Goal: Task Accomplishment & Management: Manage account settings

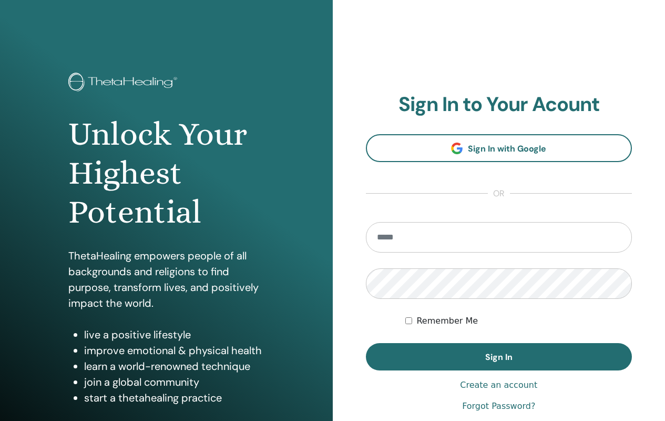
type input "**********"
click at [465, 247] on input "**********" at bounding box center [499, 237] width 267 height 30
click at [359, 292] on div "**********" at bounding box center [499, 252] width 333 height 505
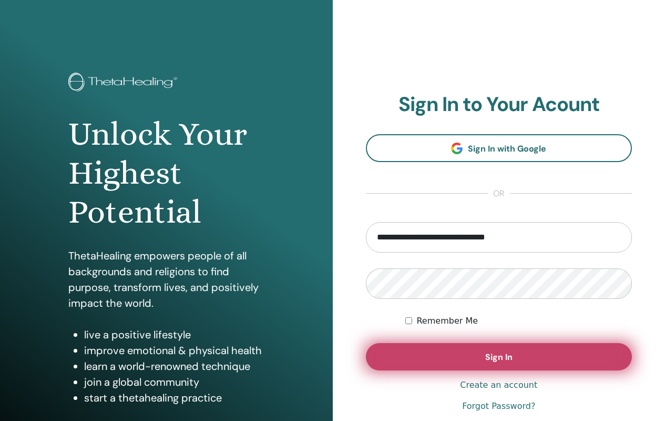
click at [483, 359] on button "Sign In" at bounding box center [499, 356] width 267 height 27
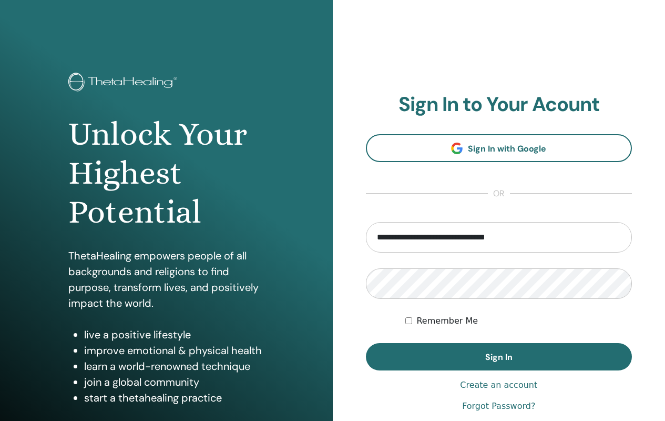
click at [413, 242] on input "**********" at bounding box center [499, 237] width 267 height 30
type input "**********"
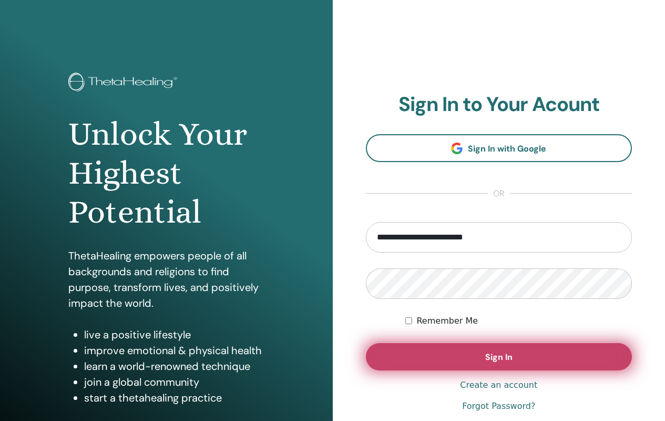
click at [467, 361] on button "Sign In" at bounding box center [499, 356] width 267 height 27
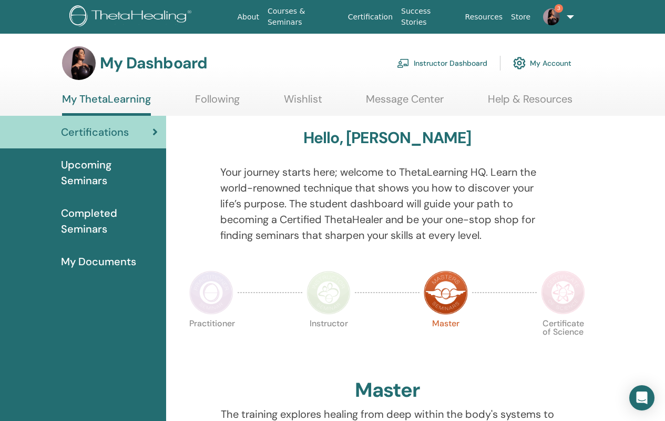
click at [423, 67] on link "Instructor Dashboard" at bounding box center [442, 63] width 90 height 23
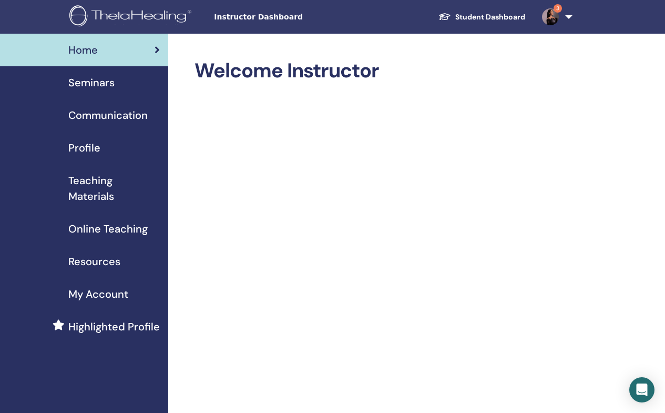
click at [112, 82] on span "Seminars" at bounding box center [91, 83] width 46 height 16
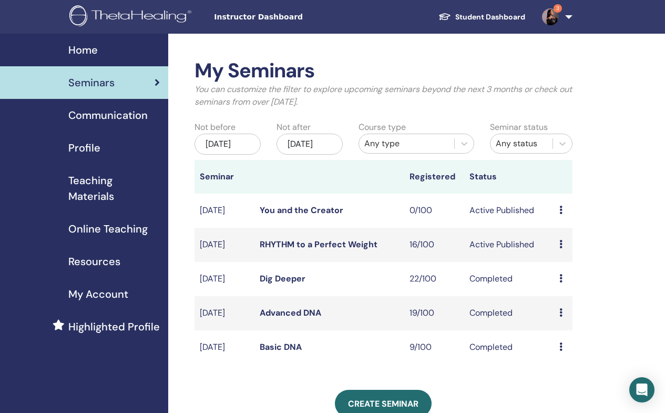
click at [560, 248] on icon at bounding box center [561, 244] width 3 height 8
click at [562, 297] on link "Attendees" at bounding box center [567, 297] width 40 height 11
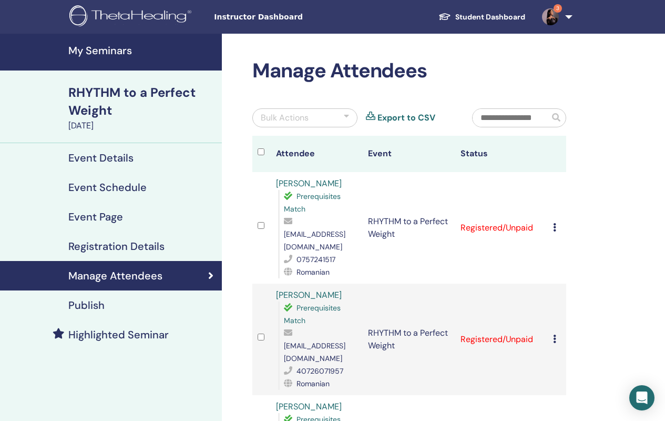
click at [555, 223] on icon at bounding box center [554, 227] width 3 height 8
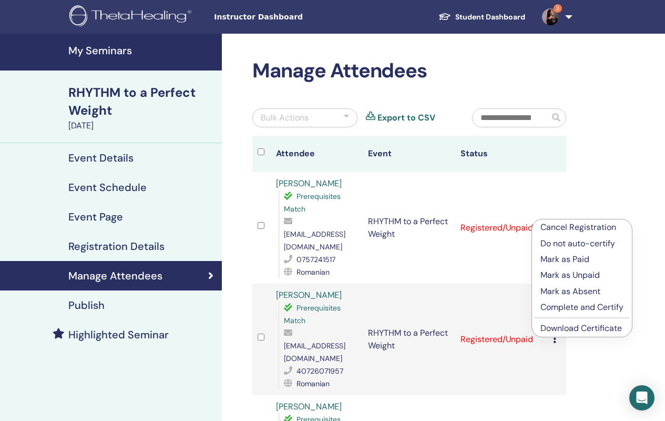
click at [583, 308] on p "Complete and Certify" at bounding box center [582, 307] width 83 height 13
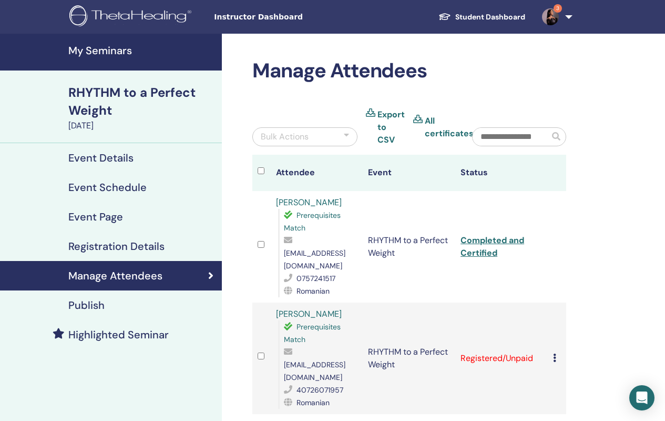
click at [555, 353] on icon at bounding box center [554, 357] width 3 height 8
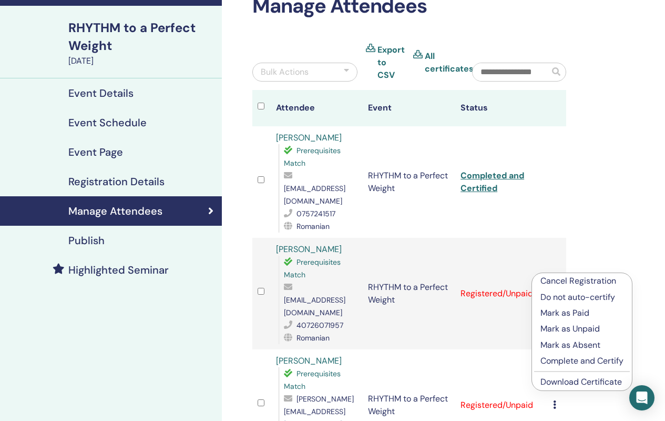
scroll to position [68, 0]
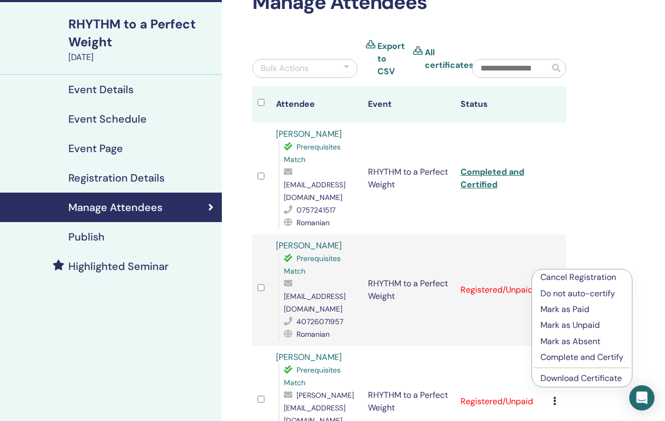
click at [564, 377] on link "Download Certificate" at bounding box center [582, 377] width 82 height 11
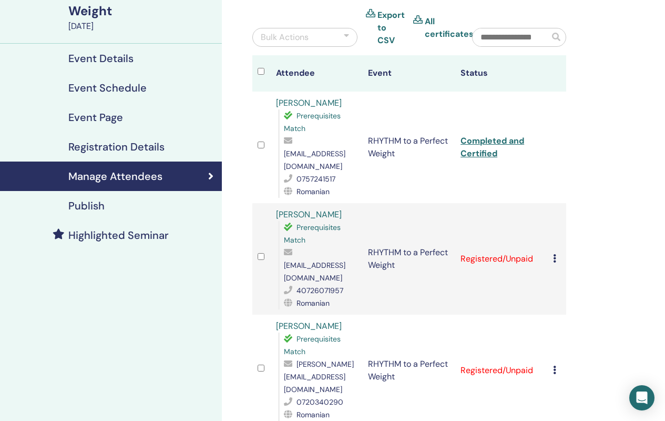
scroll to position [23, 0]
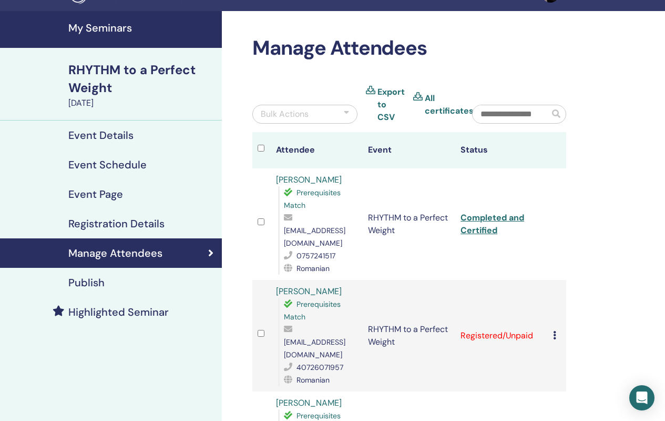
click at [553, 331] on icon at bounding box center [554, 335] width 3 height 8
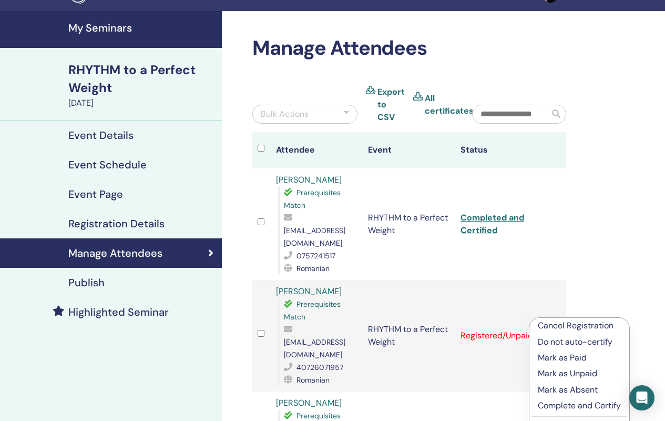
click at [566, 403] on p "Complete and Certify" at bounding box center [579, 405] width 83 height 13
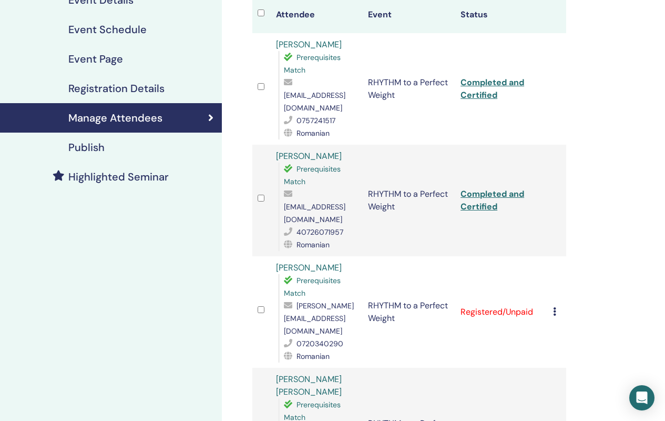
scroll to position [172, 0]
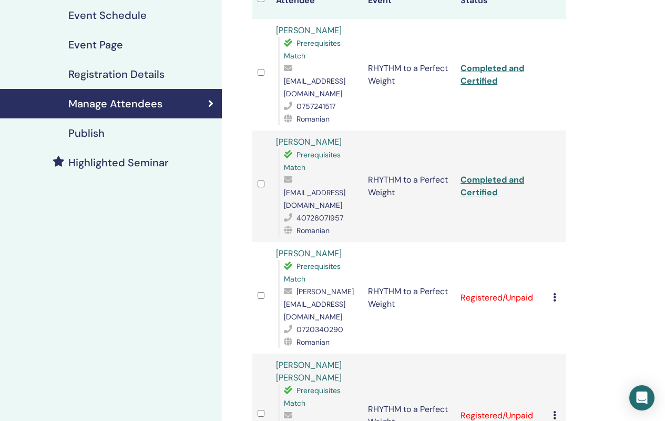
click at [555, 293] on icon at bounding box center [554, 297] width 3 height 8
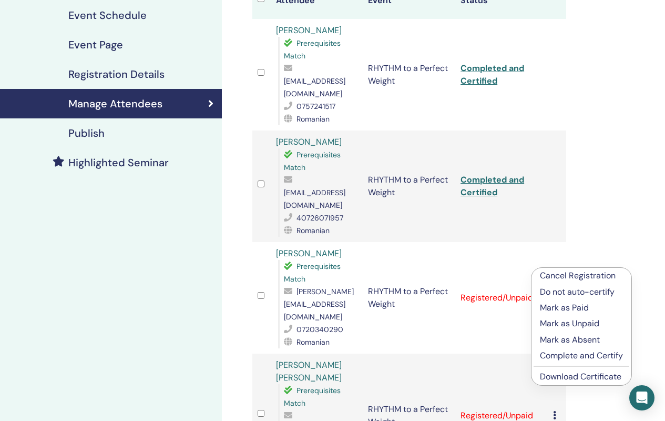
click at [418, 209] on td "RHYTHM to a Perfect Weight" at bounding box center [409, 185] width 93 height 111
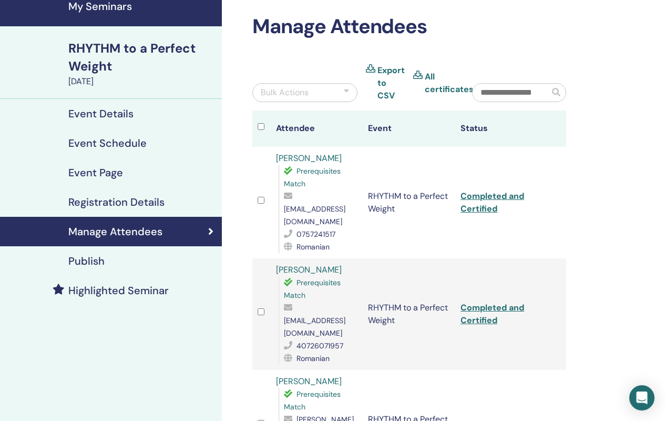
scroll to position [178, 0]
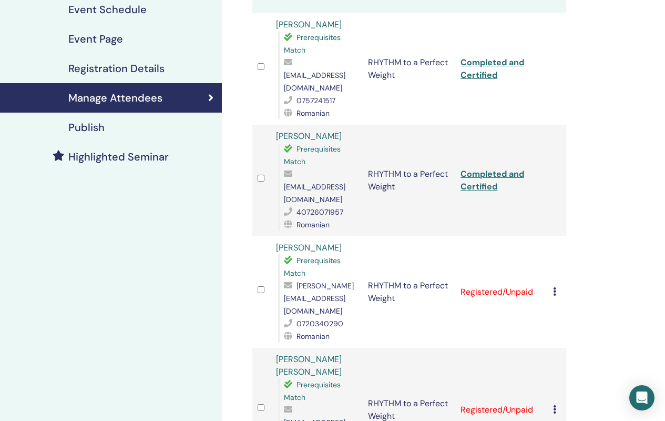
click at [556, 287] on icon at bounding box center [554, 291] width 3 height 8
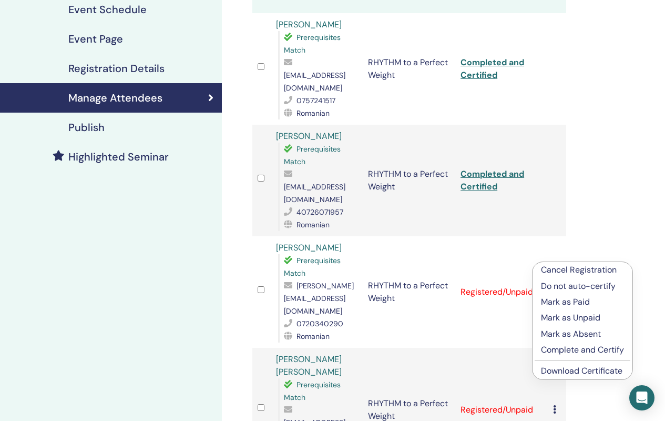
click at [584, 353] on p "Complete and Certify" at bounding box center [582, 349] width 83 height 13
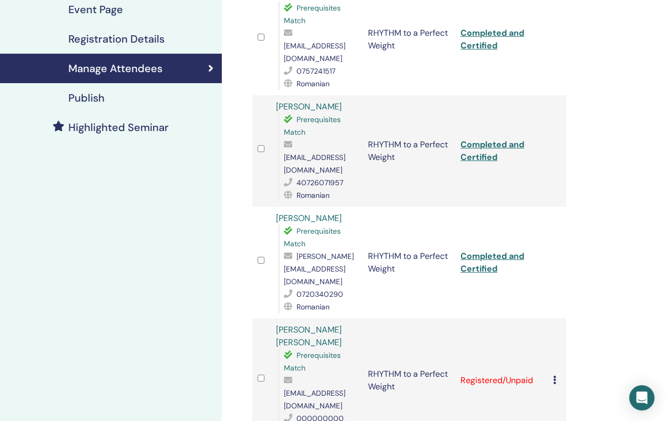
scroll to position [211, 0]
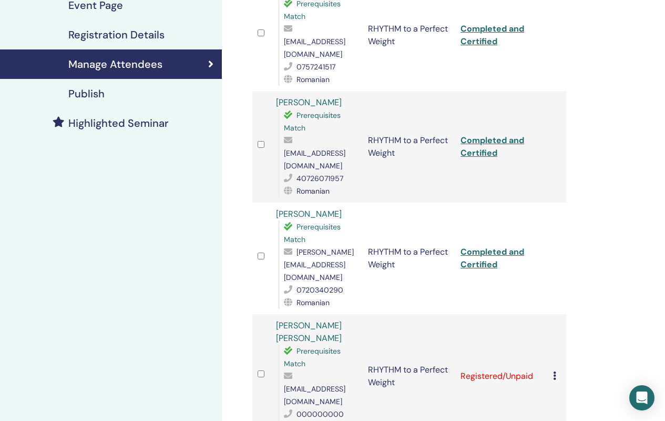
click at [554, 370] on div "Cancel Registration Do not auto-certify Mark as Paid Mark as Unpaid Mark as Abs…" at bounding box center [557, 376] width 8 height 13
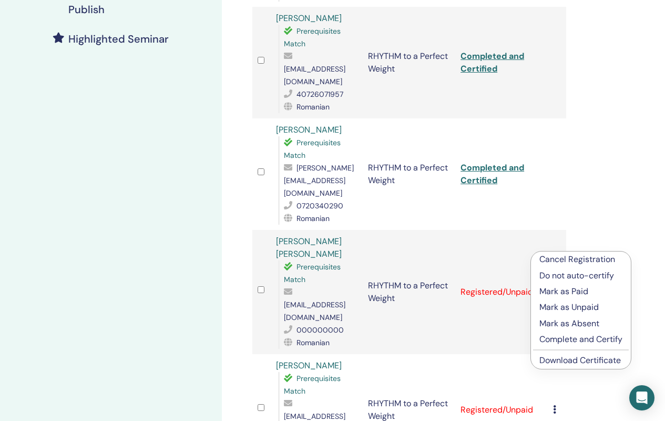
scroll to position [291, 0]
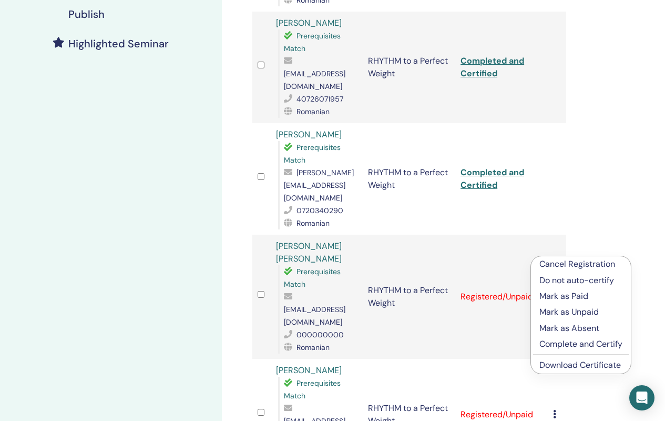
click at [594, 347] on p "Complete and Certify" at bounding box center [581, 344] width 83 height 13
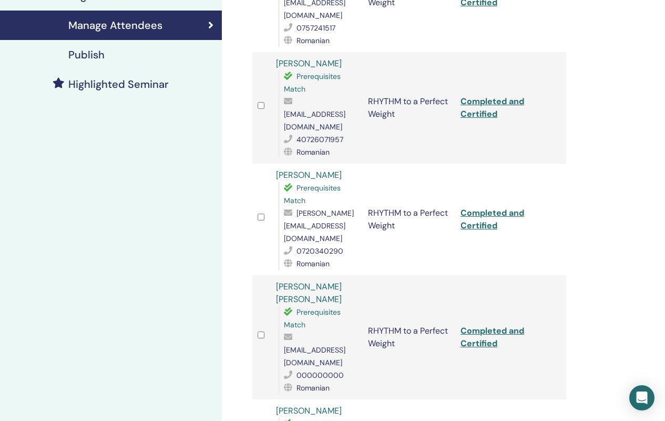
scroll to position [447, 0]
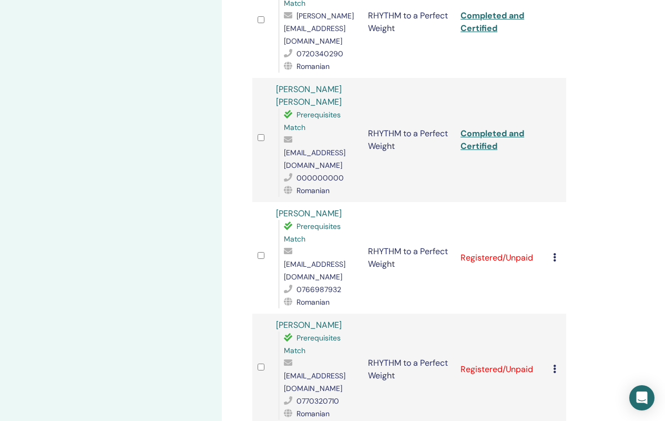
click at [554, 253] on icon at bounding box center [554, 257] width 3 height 8
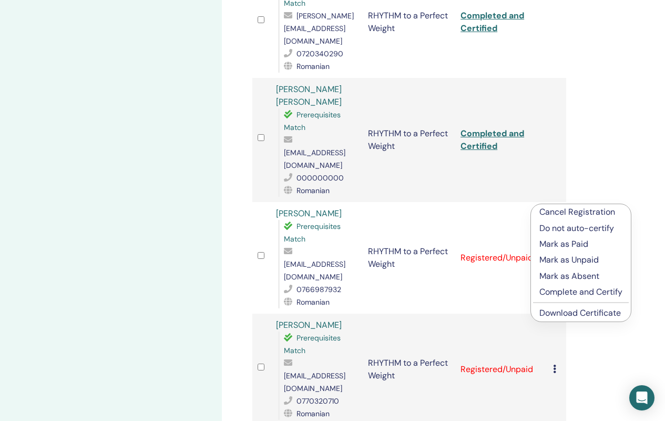
click at [567, 294] on p "Complete and Certify" at bounding box center [581, 292] width 83 height 13
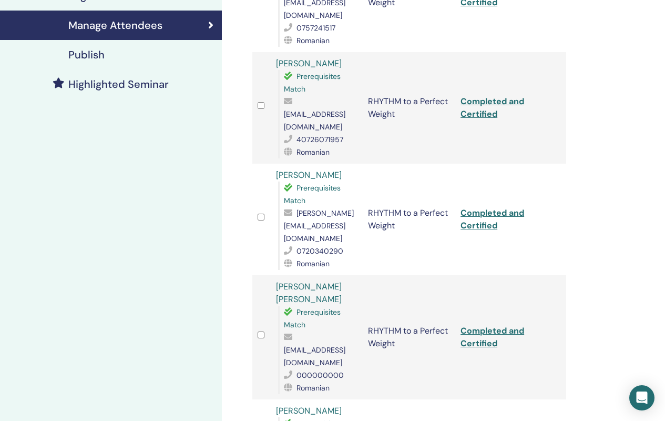
scroll to position [464, 0]
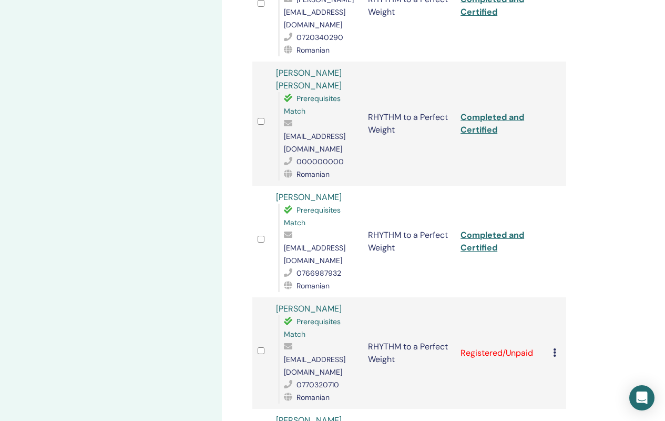
click at [556, 348] on icon at bounding box center [554, 352] width 3 height 8
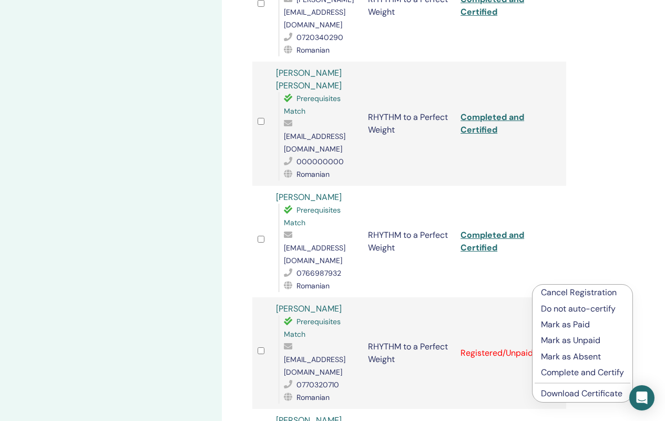
click at [560, 371] on p "Complete and Certify" at bounding box center [582, 372] width 83 height 13
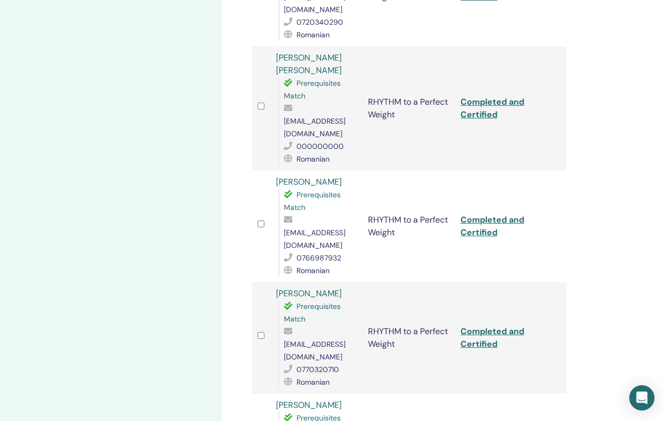
scroll to position [497, 0]
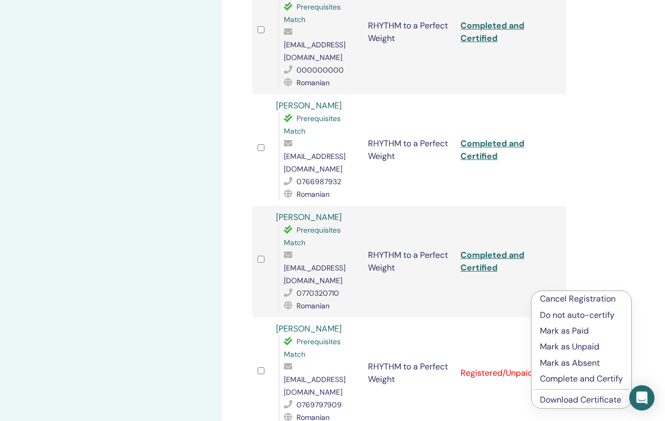
scroll to position [563, 0]
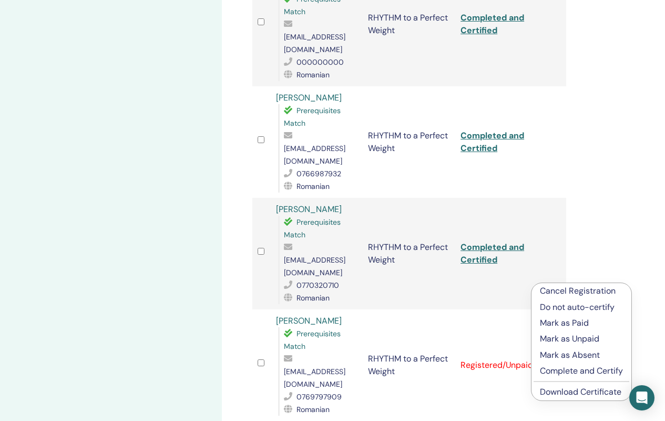
click at [603, 372] on p "Complete and Certify" at bounding box center [581, 370] width 83 height 13
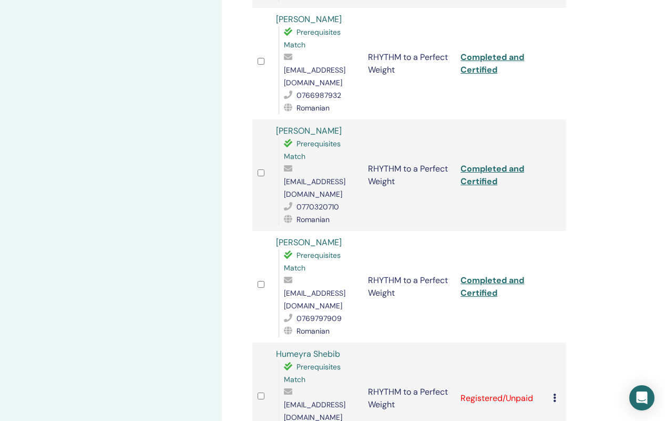
scroll to position [644, 0]
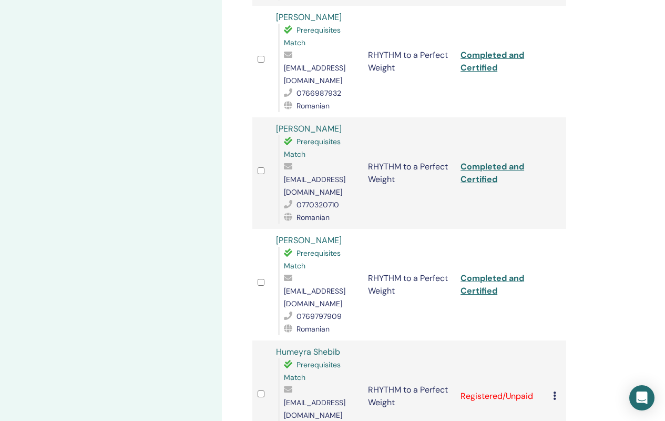
click at [557, 390] on div "Cancel Registration Do not auto-certify Mark as Paid Mark as Unpaid Mark as Abs…" at bounding box center [557, 396] width 8 height 13
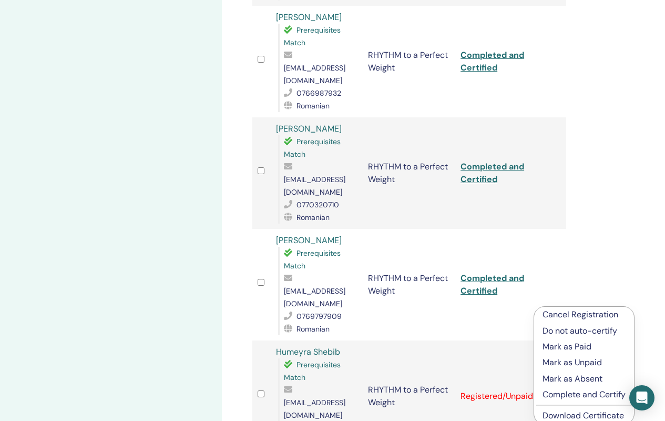
click at [565, 365] on p "Mark as Unpaid" at bounding box center [584, 362] width 83 height 13
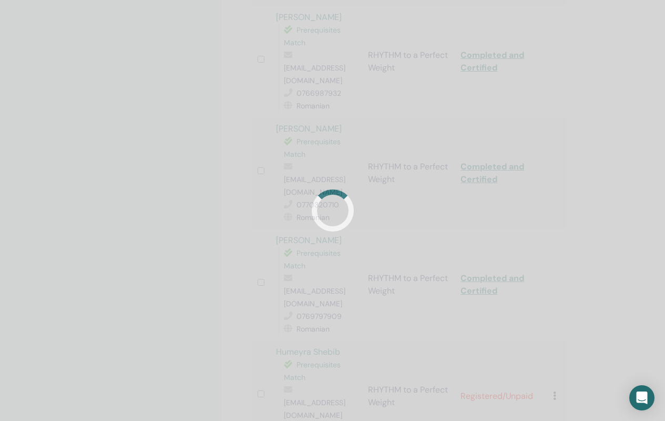
scroll to position [656, 0]
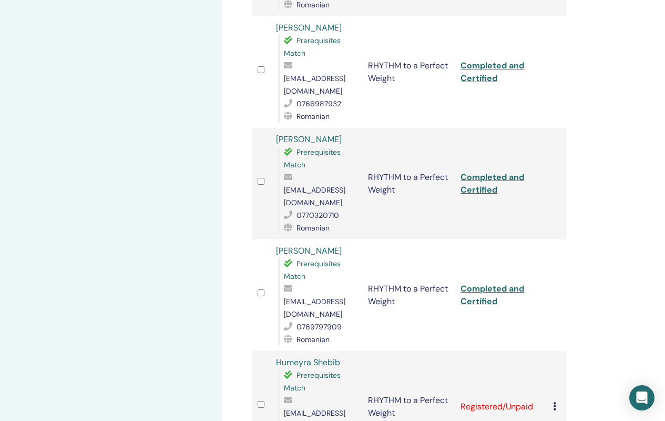
scroll to position [632, 0]
click at [556, 401] on div "Cancel Registration Do not auto-certify Mark as Paid Mark as Unpaid Mark as Abs…" at bounding box center [557, 407] width 8 height 13
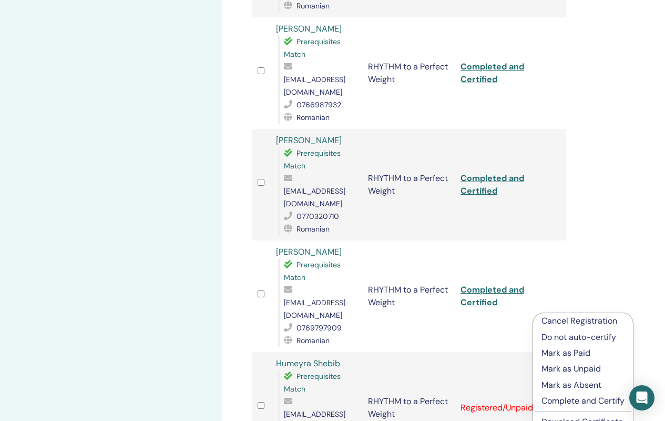
click at [585, 399] on p "Complete and Certify" at bounding box center [583, 400] width 83 height 13
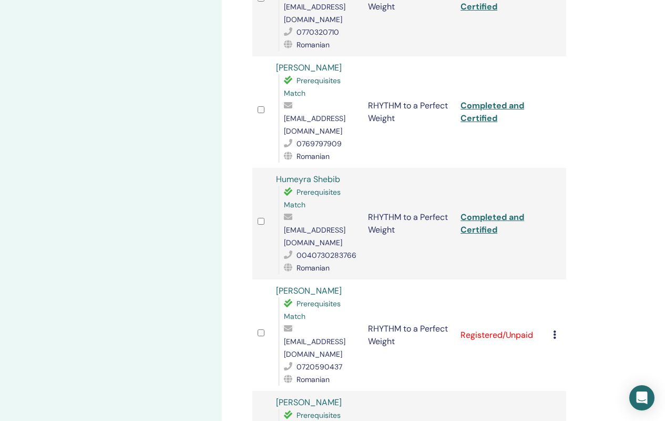
scroll to position [815, 0]
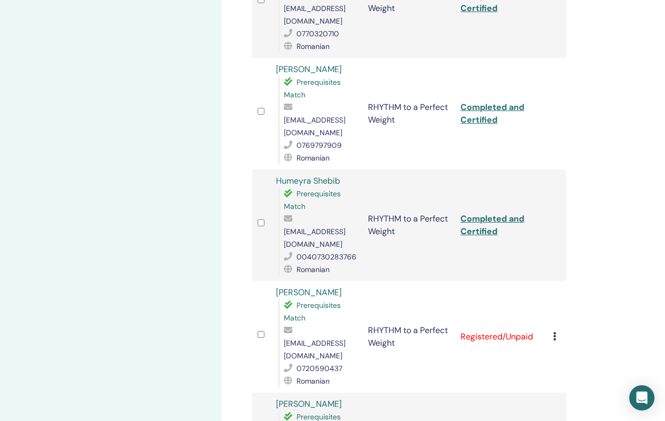
click at [554, 332] on icon at bounding box center [554, 336] width 3 height 8
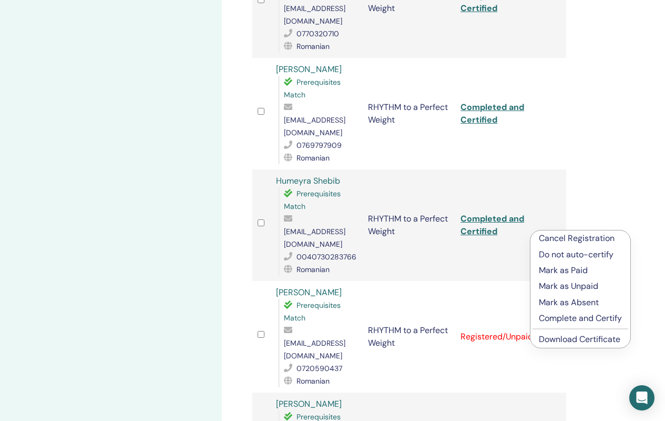
click at [556, 317] on p "Complete and Certify" at bounding box center [580, 318] width 83 height 13
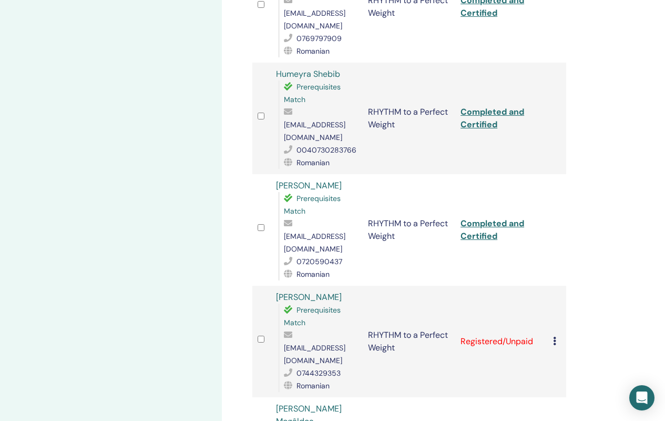
scroll to position [949, 0]
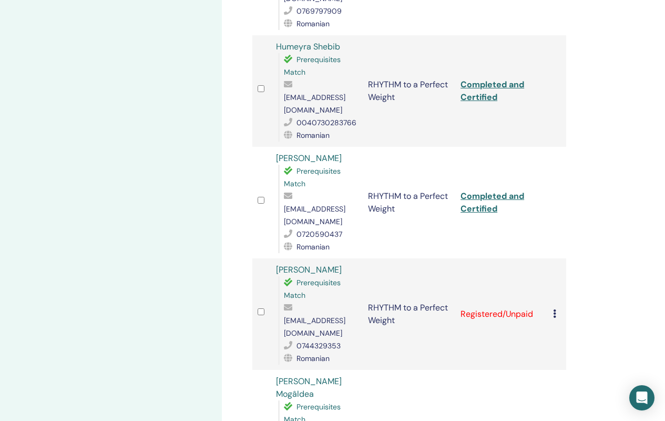
click at [554, 309] on icon at bounding box center [554, 313] width 3 height 8
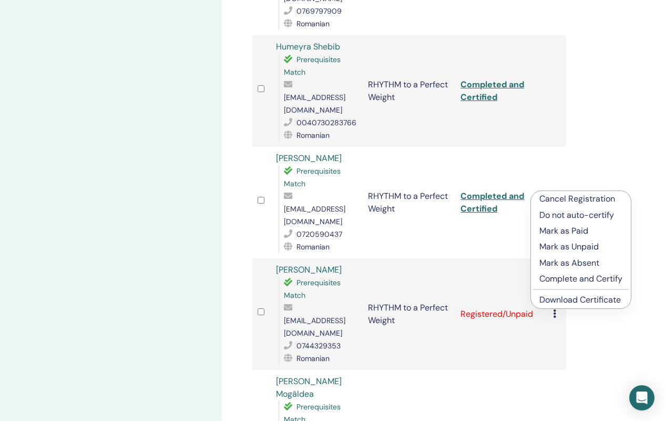
click at [561, 279] on p "Complete and Certify" at bounding box center [581, 278] width 83 height 13
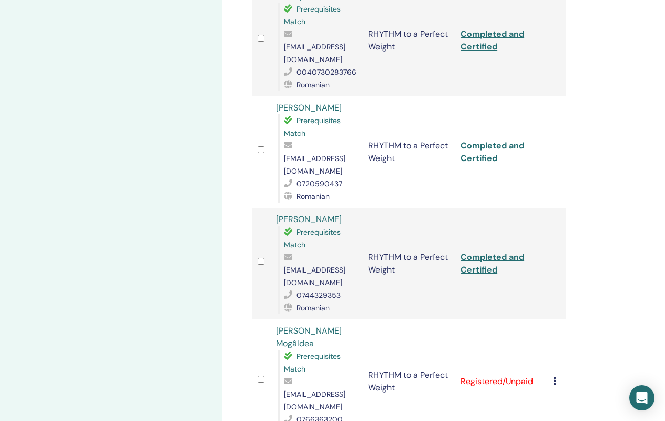
scroll to position [1001, 0]
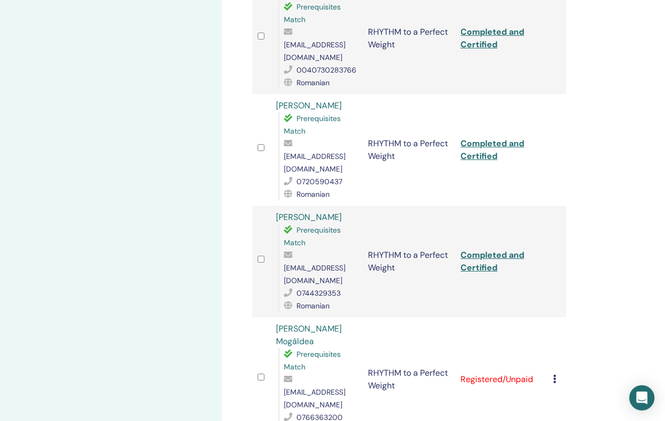
click at [553, 374] on icon at bounding box center [554, 378] width 3 height 8
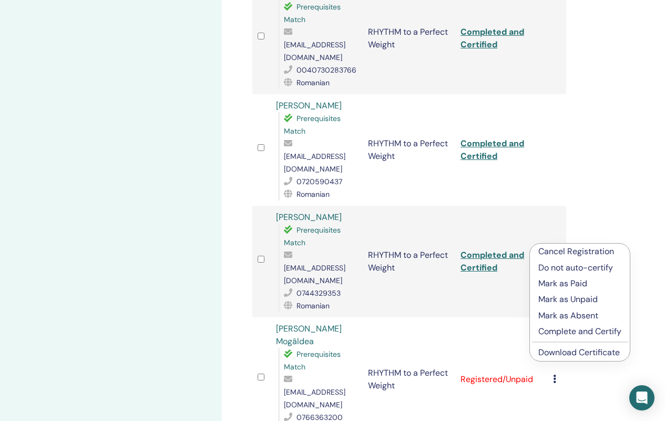
click at [562, 332] on p "Complete and Certify" at bounding box center [579, 331] width 83 height 13
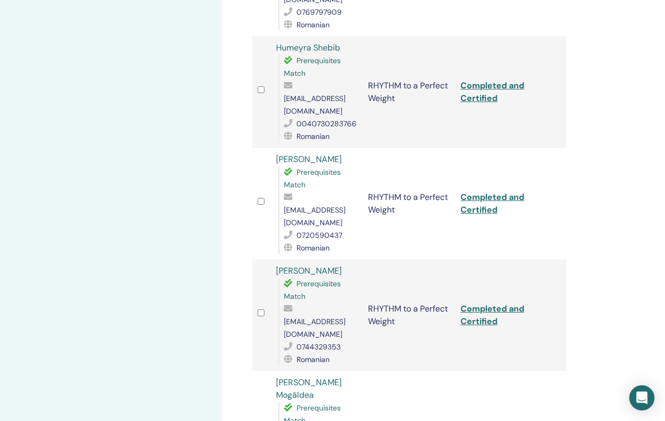
scroll to position [1070, 0]
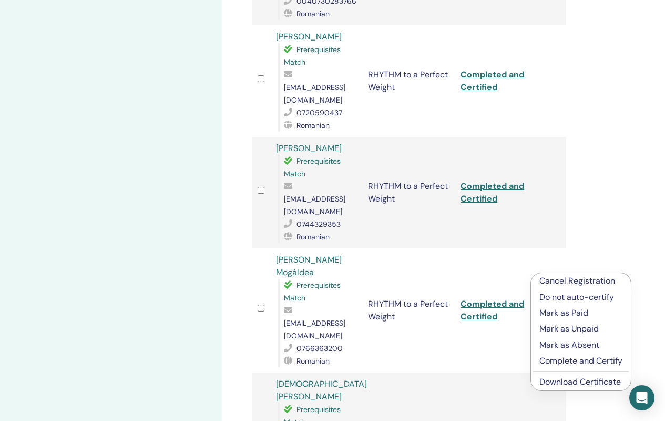
click at [554, 363] on p "Complete and Certify" at bounding box center [581, 360] width 83 height 13
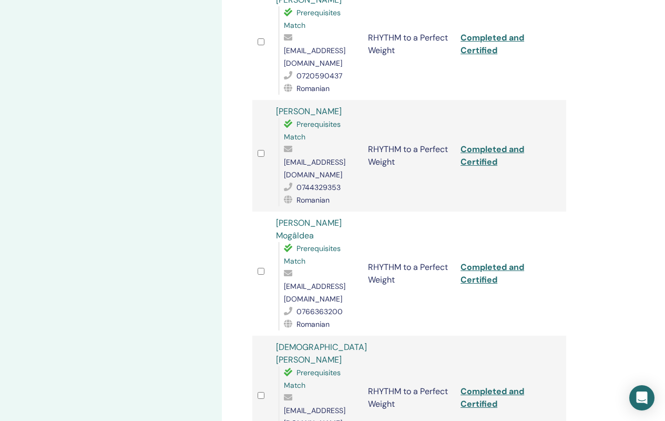
scroll to position [1188, 0]
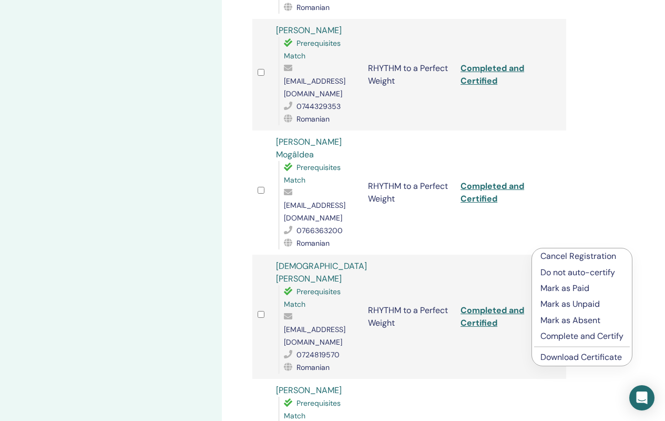
click at [577, 335] on p "Complete and Certify" at bounding box center [582, 336] width 83 height 13
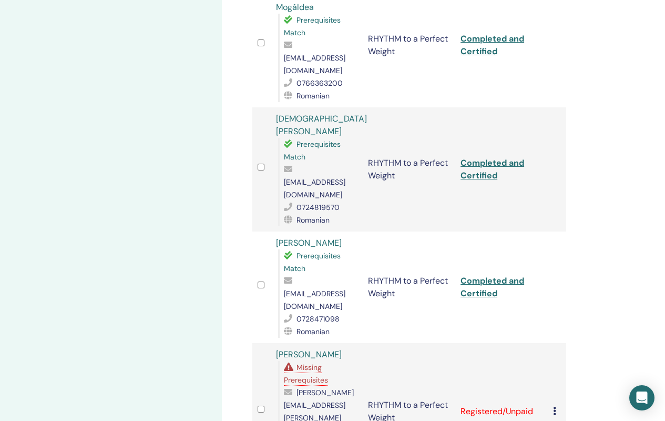
scroll to position [1340, 0]
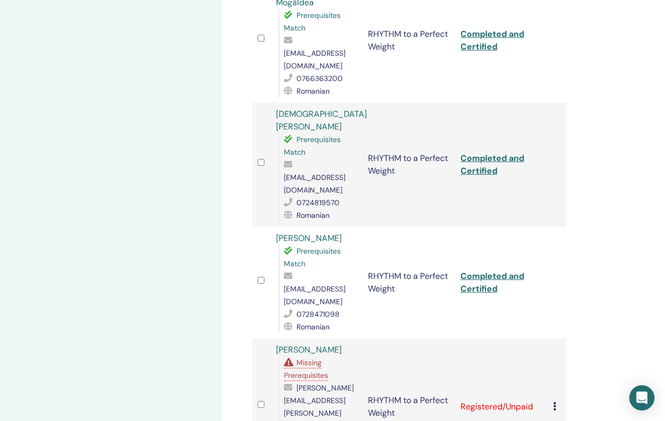
click at [556, 400] on div "Cancel Registration Do not auto-certify Mark as Paid Mark as Unpaid Mark as Abs…" at bounding box center [557, 406] width 8 height 13
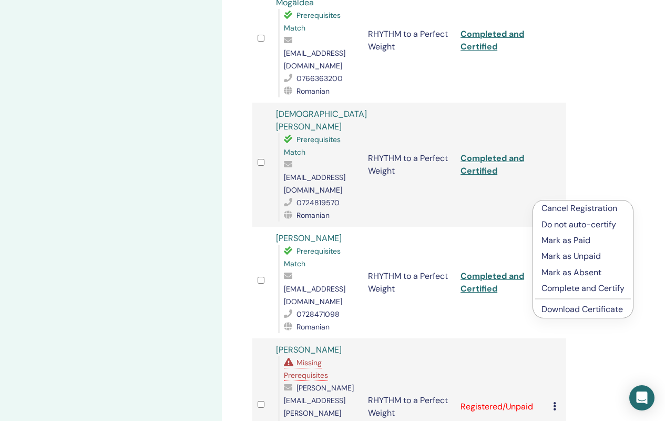
click at [570, 289] on p "Complete and Certify" at bounding box center [583, 288] width 83 height 13
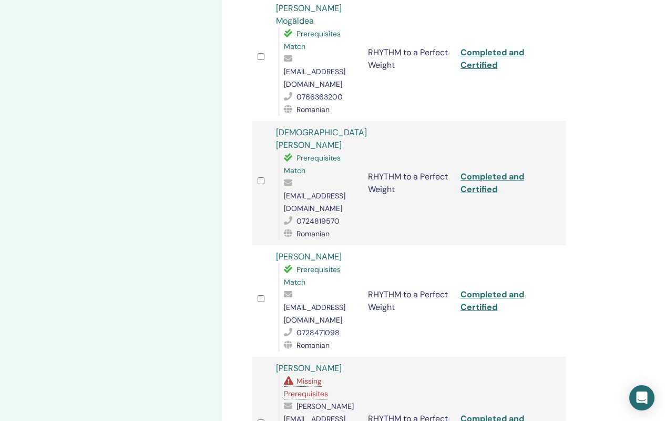
scroll to position [1321, 0]
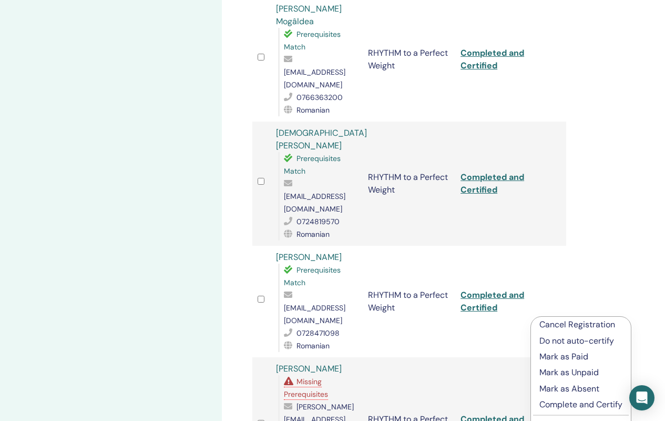
click at [570, 406] on p "Complete and Certify" at bounding box center [581, 404] width 83 height 13
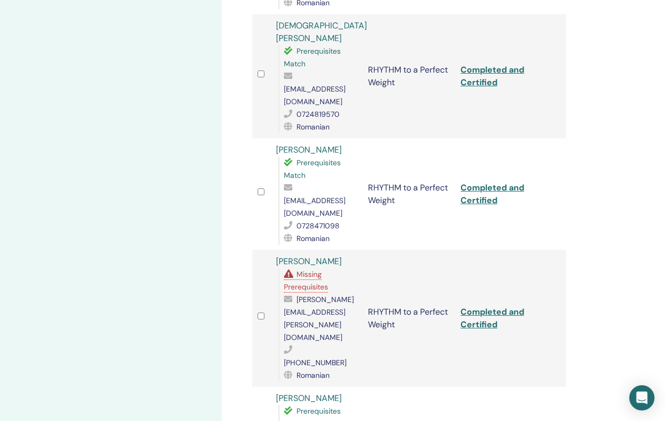
scroll to position [1434, 0]
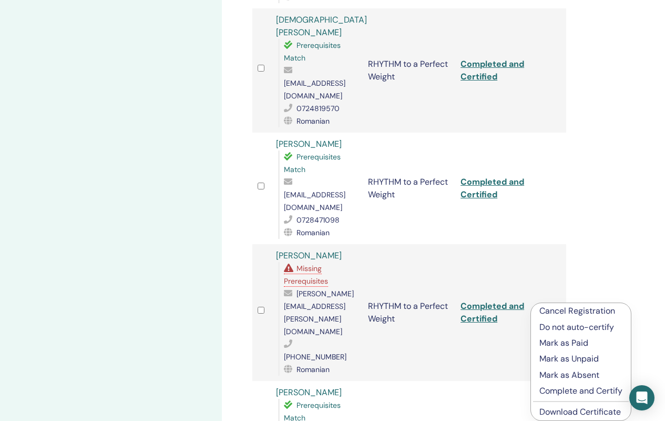
click at [563, 389] on p "Complete and Certify" at bounding box center [581, 390] width 83 height 13
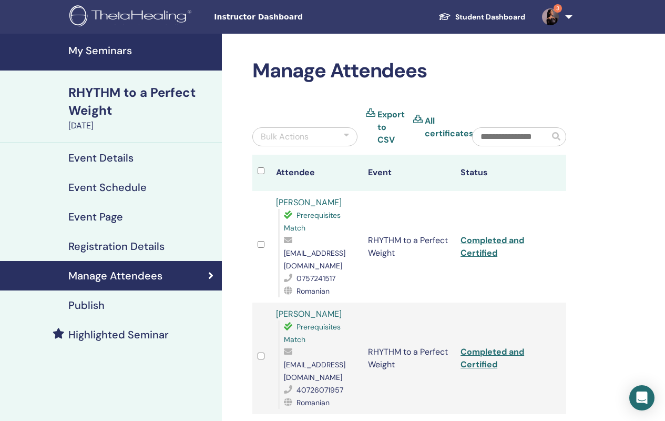
click at [433, 119] on link "All certificates" at bounding box center [449, 127] width 49 height 25
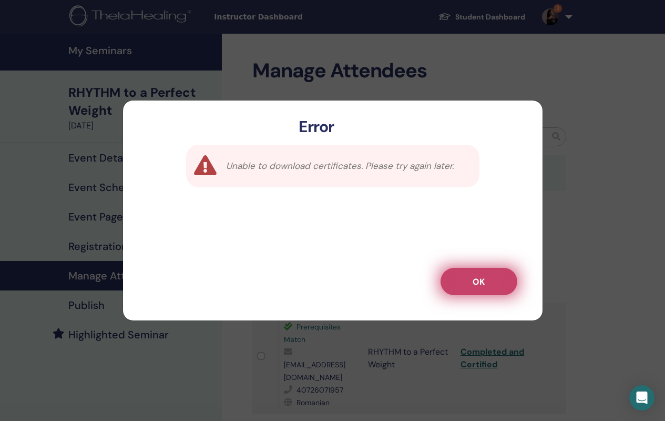
click at [484, 272] on button "OK" at bounding box center [479, 281] width 77 height 27
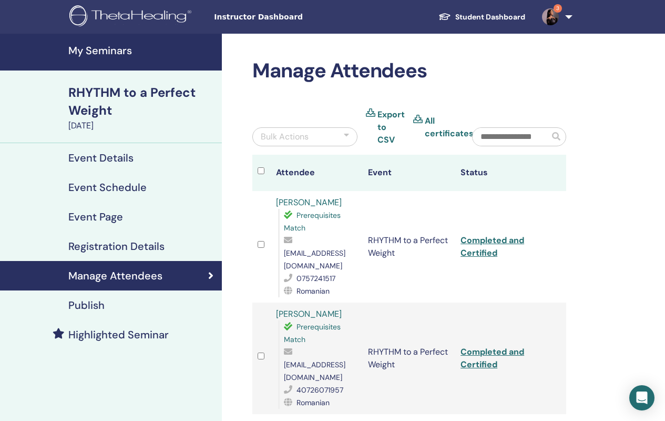
click at [452, 137] on link "All certificates" at bounding box center [449, 127] width 49 height 25
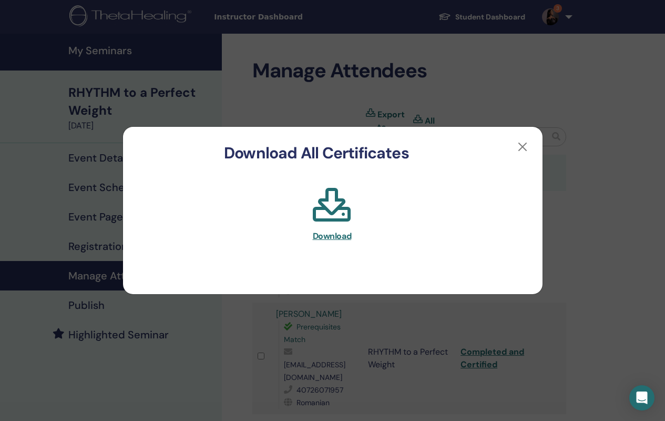
click at [340, 236] on span "Download" at bounding box center [332, 235] width 39 height 11
click at [525, 146] on button "button" at bounding box center [522, 146] width 17 height 17
